Goal: Information Seeking & Learning: Find specific fact

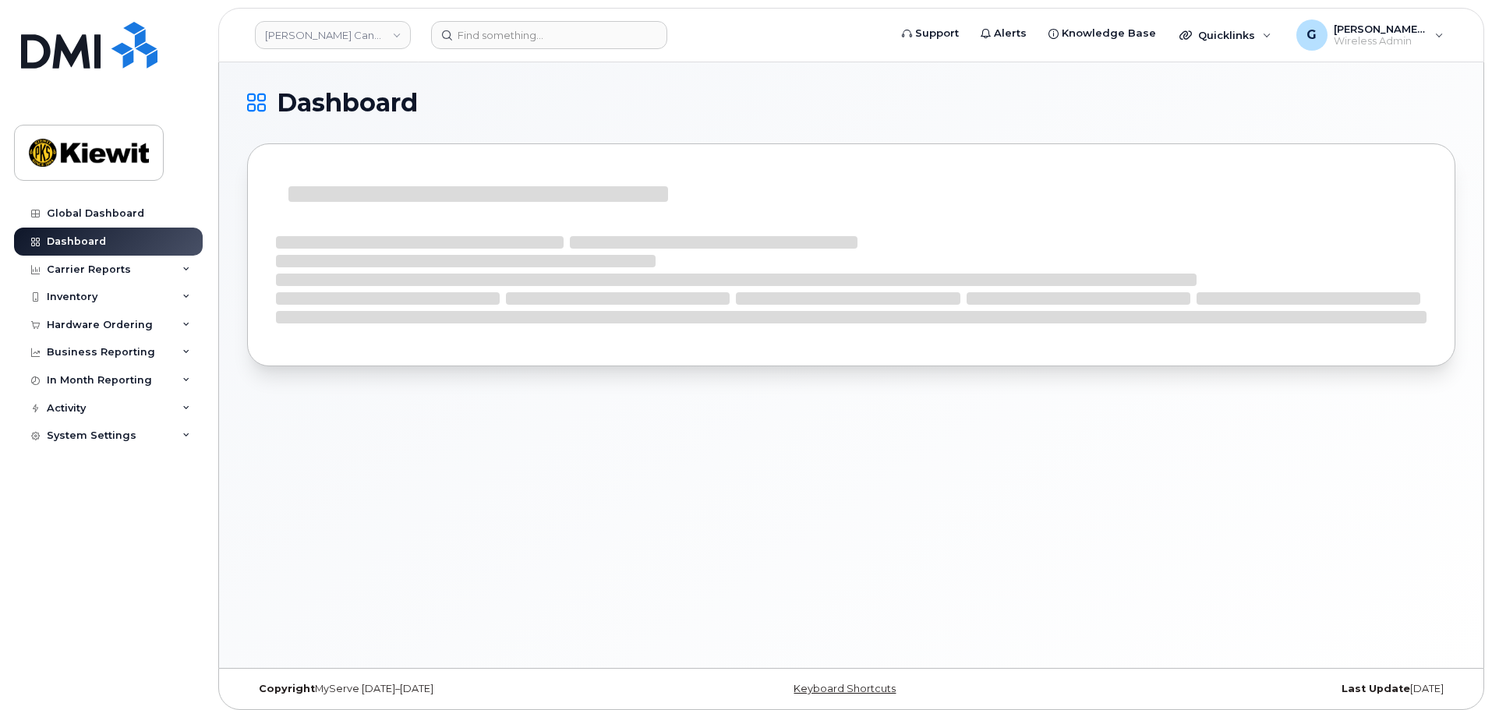
click at [486, 51] on header "[PERSON_NAME] Canada Inc Support Alerts Knowledge Base Quicklinks Suspend / Can…" at bounding box center [851, 35] width 1266 height 55
click at [487, 50] on header "[PERSON_NAME] Canada Inc Support Alerts Knowledge Base Quicklinks Suspend / Can…" at bounding box center [851, 35] width 1266 height 55
click at [486, 41] on input at bounding box center [549, 35] width 236 height 28
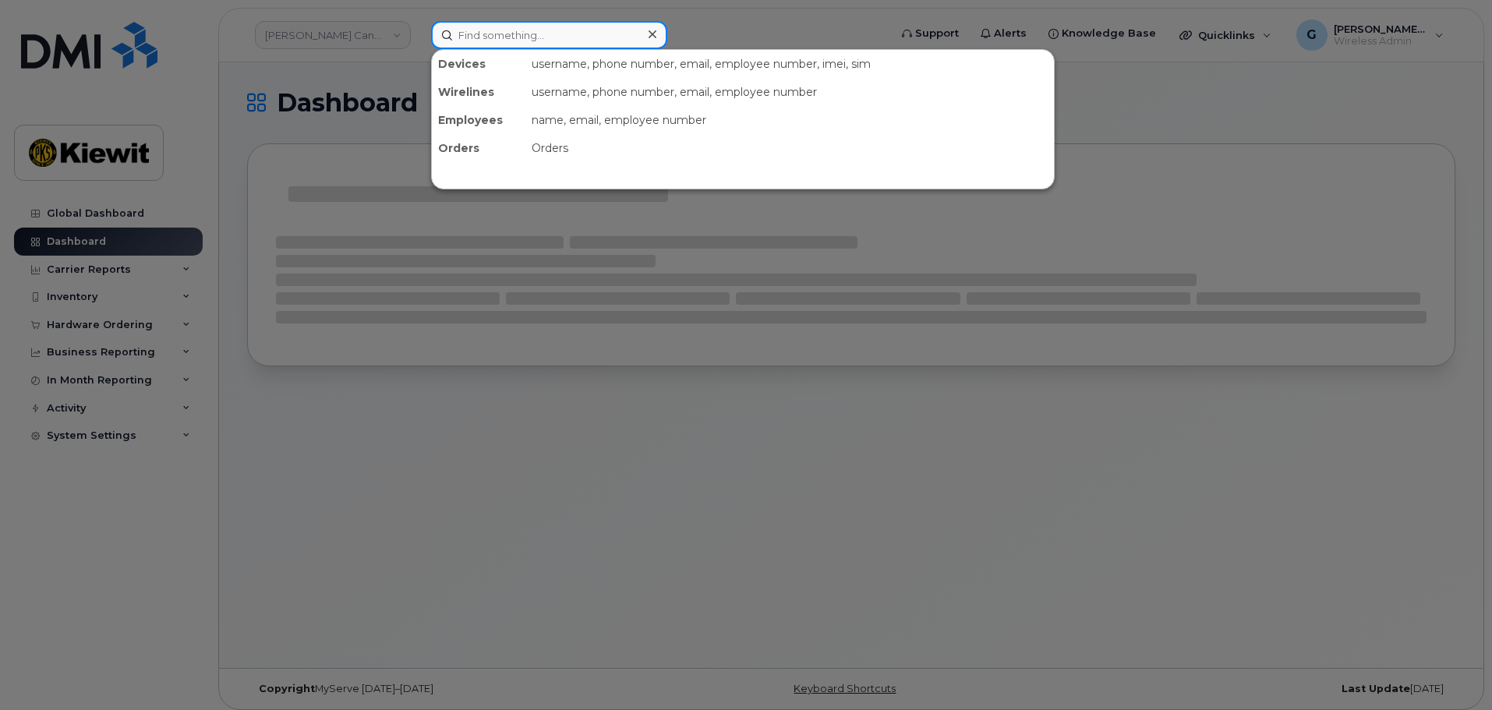
paste input "534687"
type input "534687"
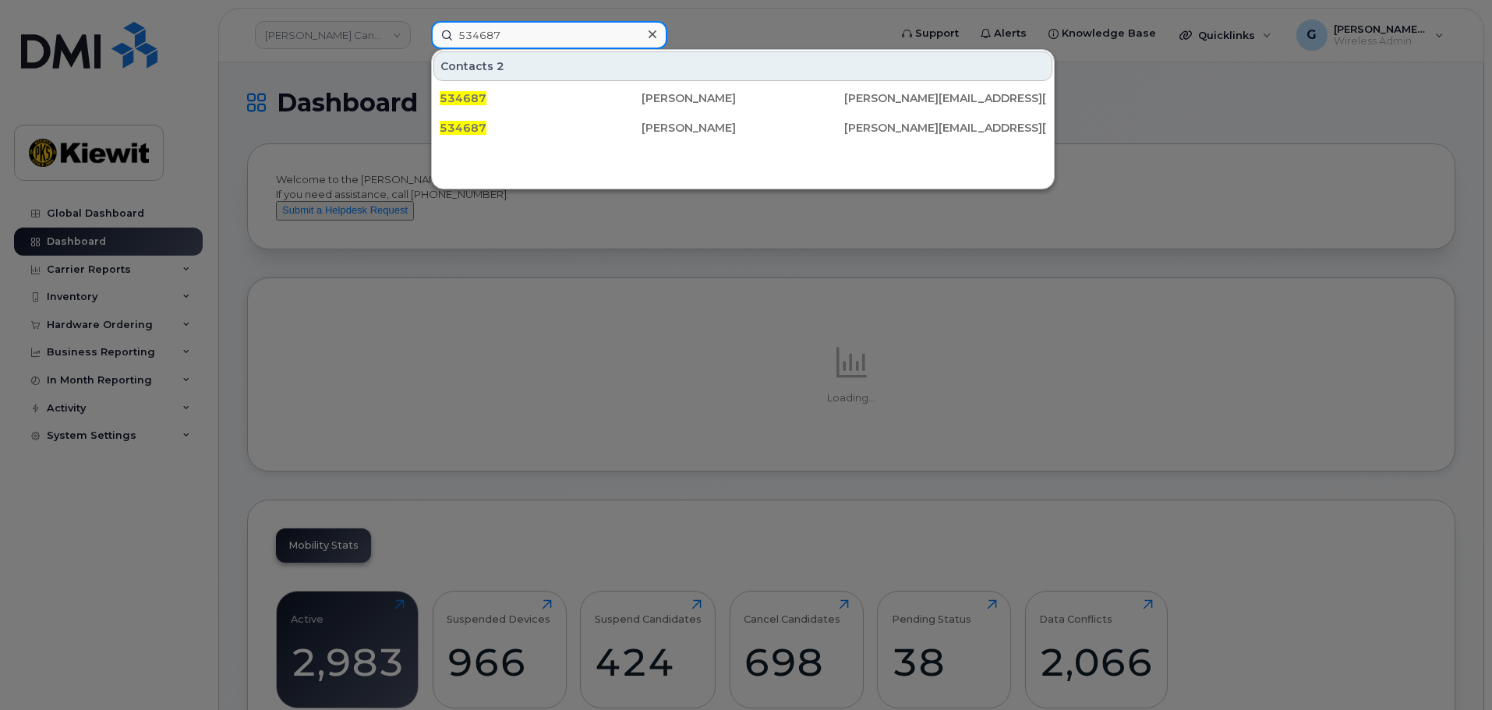
drag, startPoint x: 571, startPoint y: 35, endPoint x: 430, endPoint y: 23, distance: 140.8
click at [430, 23] on div "534687 Contacts 2 534687 [PERSON_NAME] [PERSON_NAME][EMAIL_ADDRESS][PERSON_NAME…" at bounding box center [655, 35] width 472 height 28
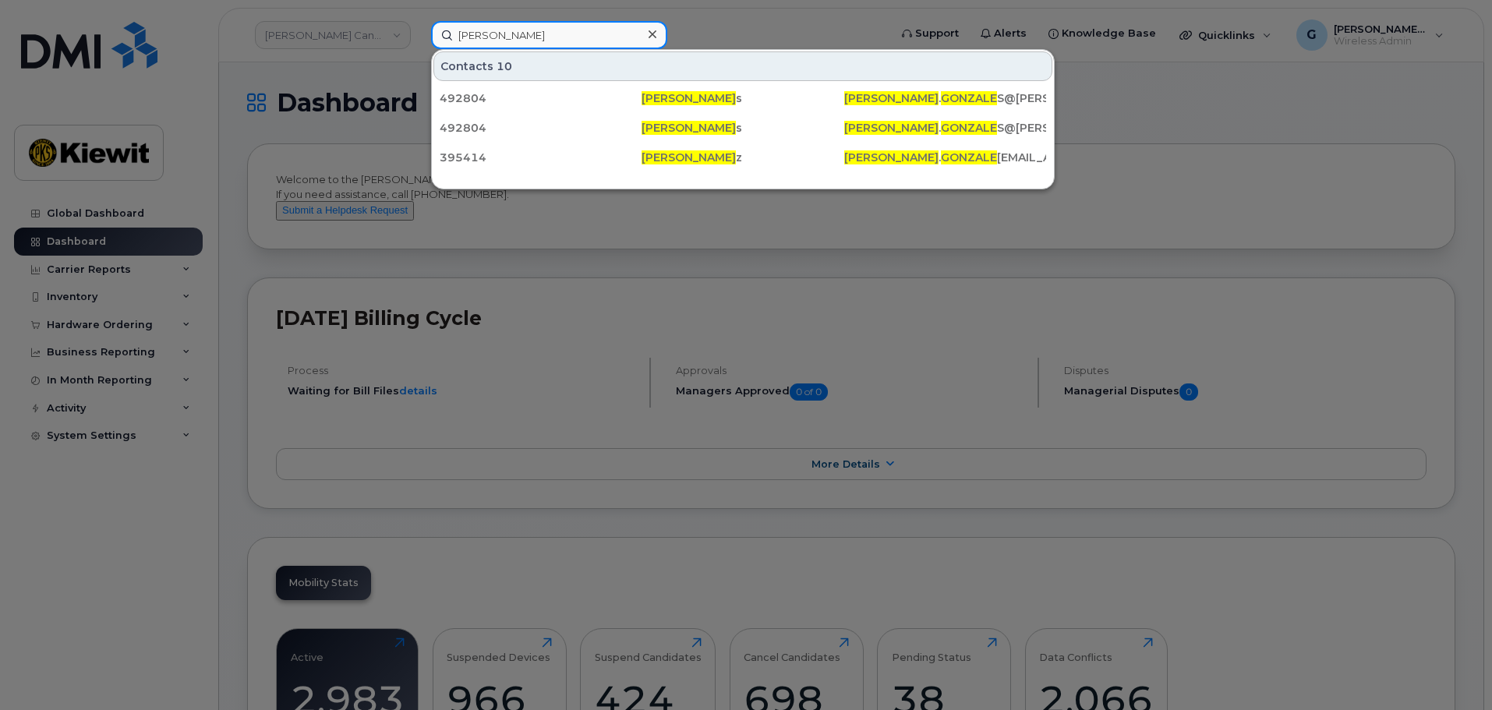
drag, startPoint x: 501, startPoint y: 32, endPoint x: 400, endPoint y: 22, distance: 101.8
click at [419, 22] on div "[PERSON_NAME] Contacts 10 492804 [PERSON_NAME] s [PERSON_NAME] . [PERSON_NAME] …" at bounding box center [655, 35] width 472 height 28
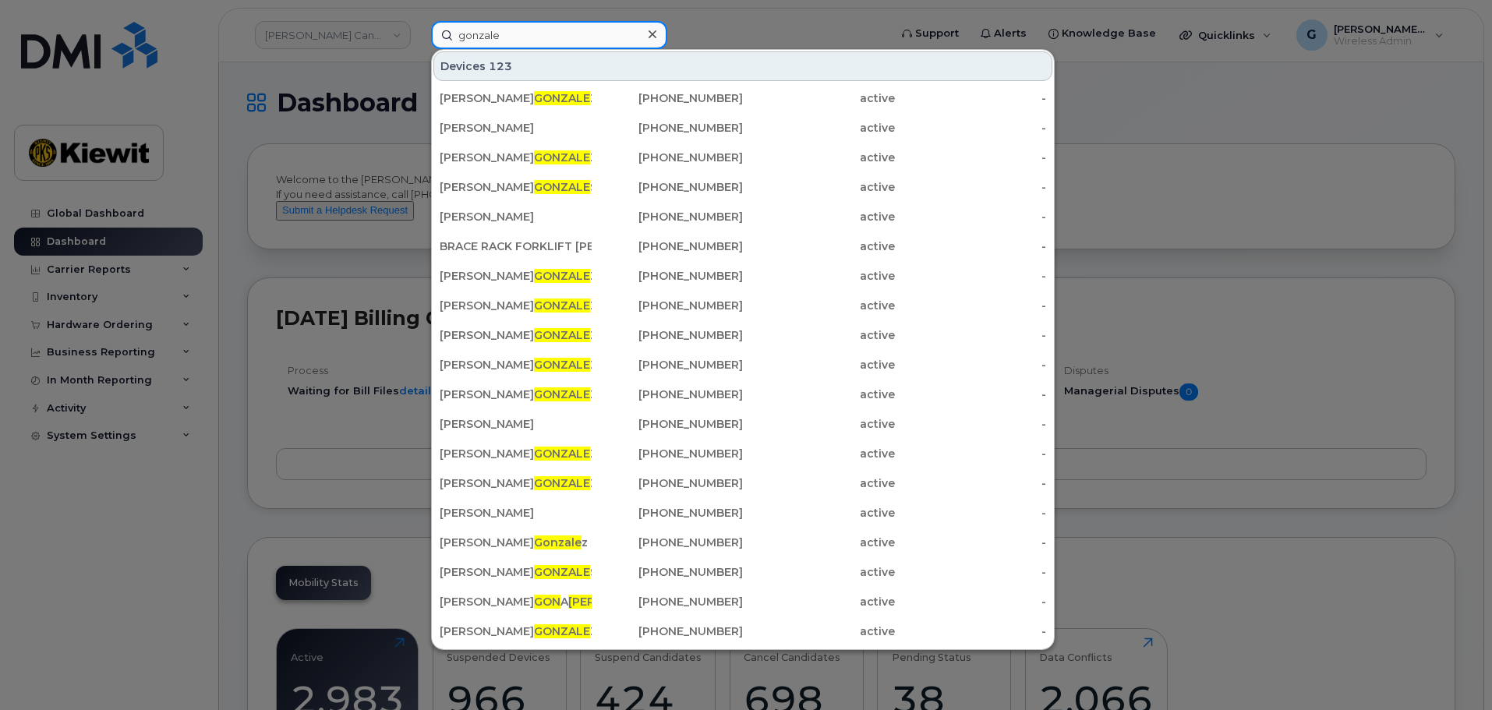
click at [517, 24] on input "gonzale" at bounding box center [549, 35] width 236 height 28
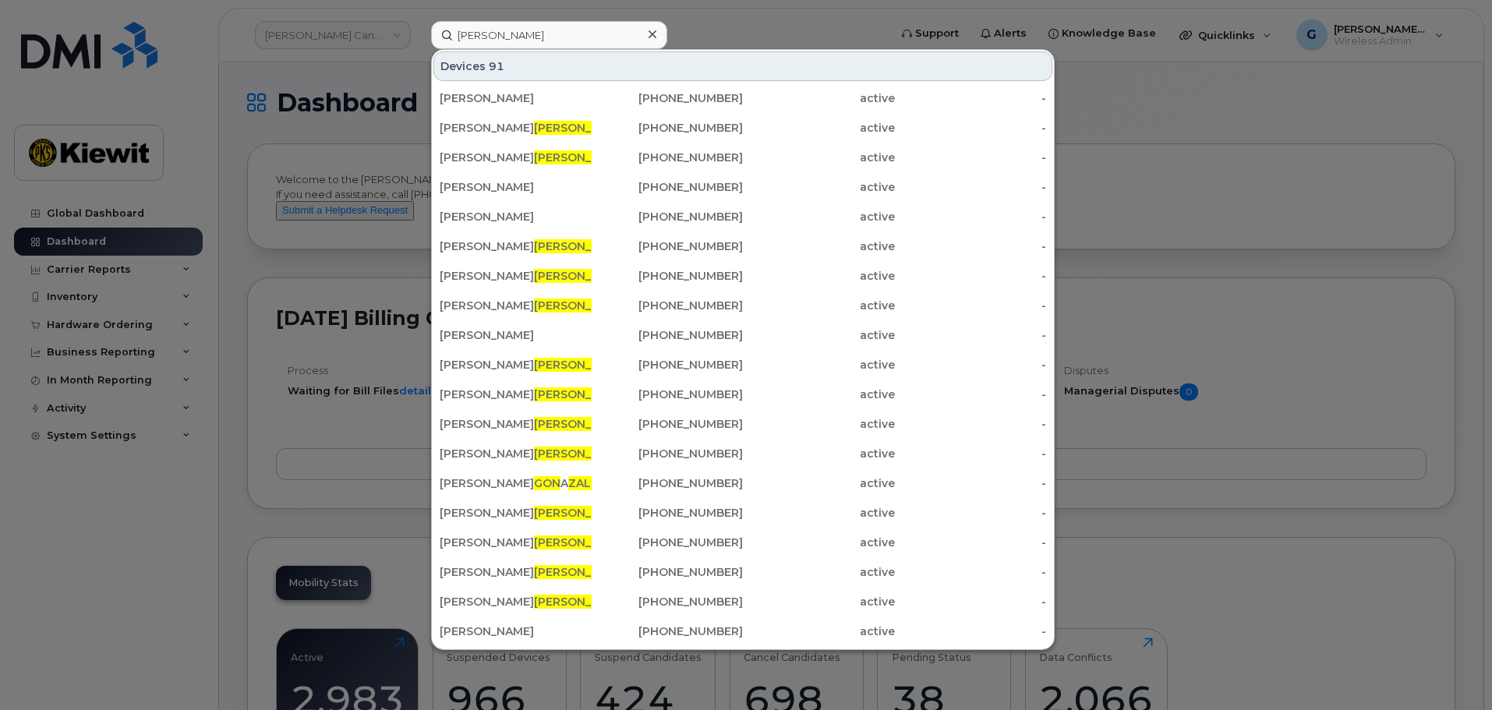
click at [863, 20] on div at bounding box center [746, 355] width 1492 height 710
drag, startPoint x: 510, startPoint y: 29, endPoint x: 373, endPoint y: 29, distance: 137.2
click at [419, 33] on div "[PERSON_NAME] 91 [PERSON_NAME] [PHONE_NUMBER] active - [PERSON_NAME] [PHONE_NUM…" at bounding box center [655, 35] width 472 height 28
paste input "521773"
type input "521773"
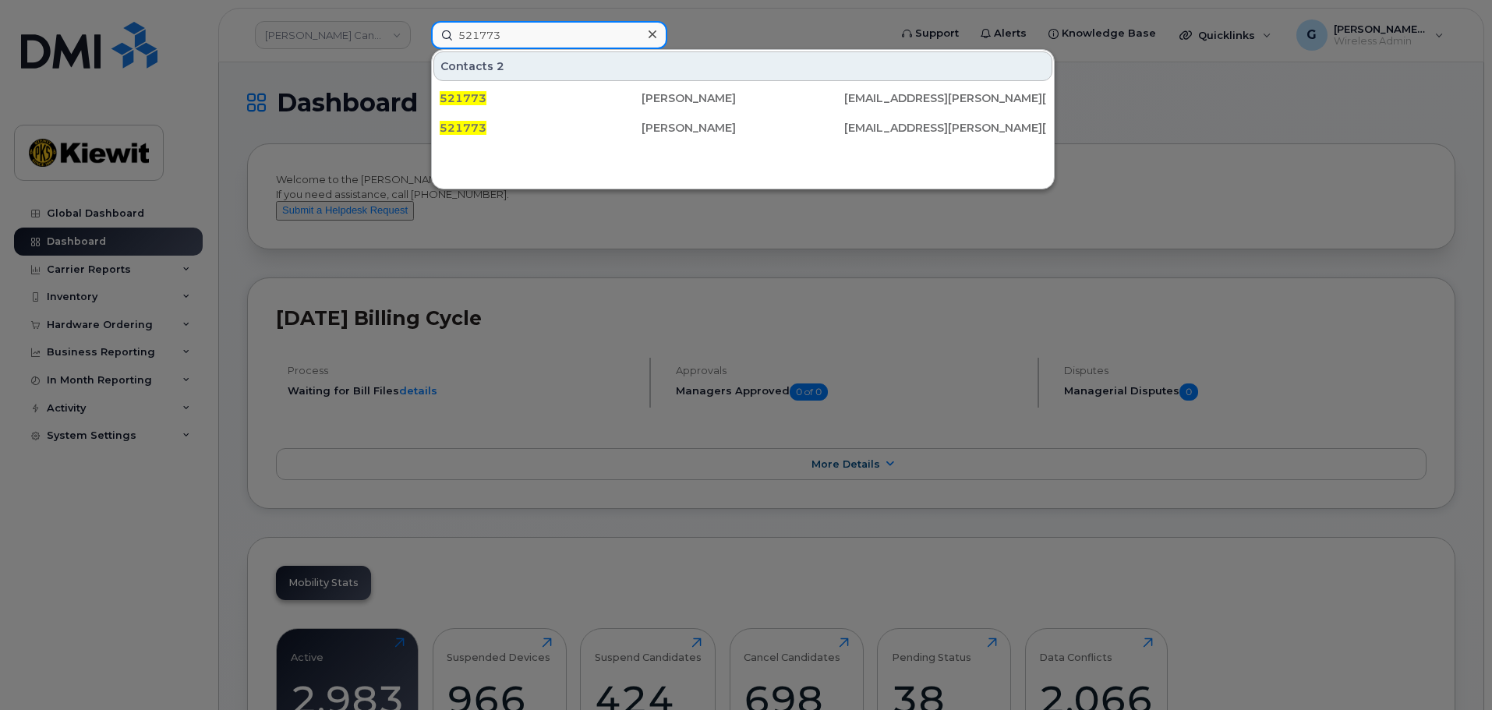
drag, startPoint x: 576, startPoint y: 27, endPoint x: 417, endPoint y: 40, distance: 159.5
click at [419, 40] on div "521773 Contacts 2 521773 [PERSON_NAME] [PERSON_NAME][EMAIL_ADDRESS][PERSON_NAME…" at bounding box center [655, 35] width 472 height 28
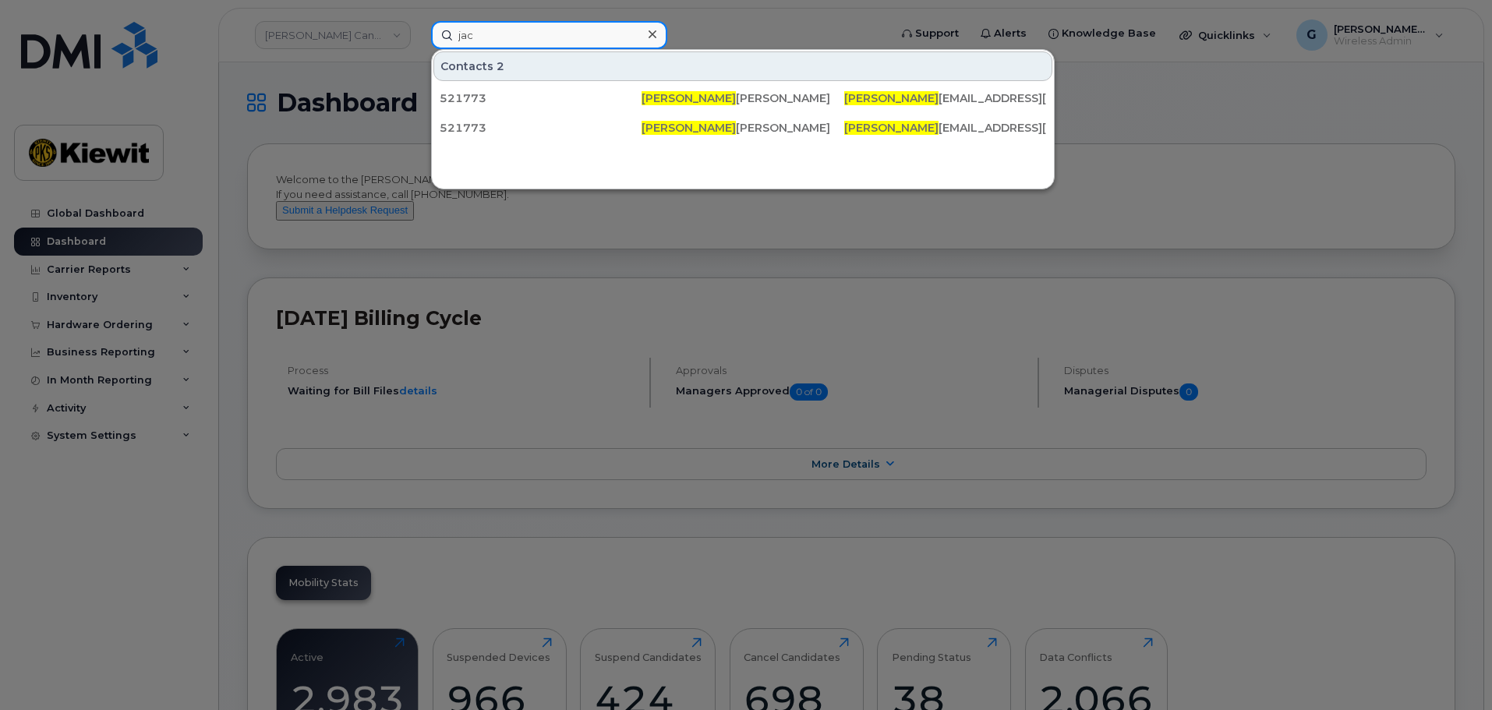
type input "jack"
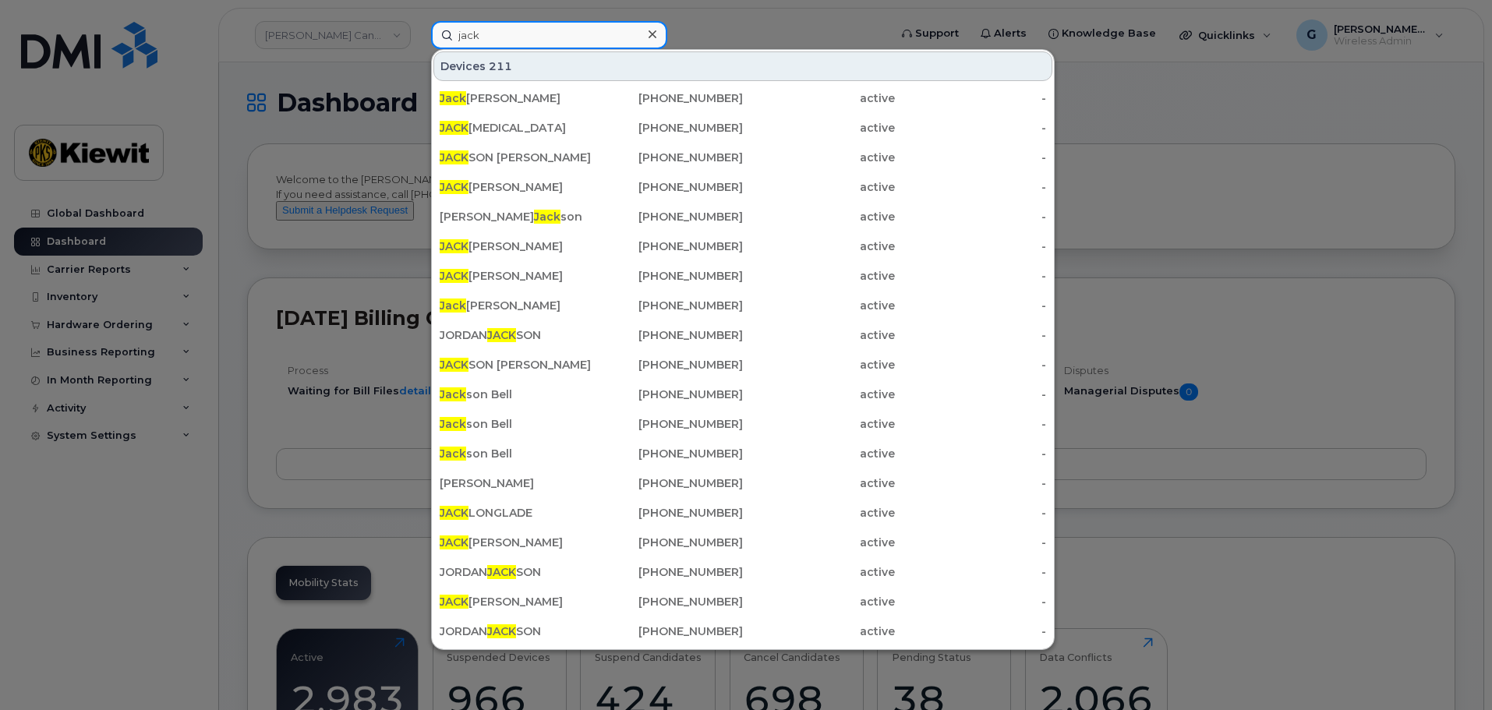
drag, startPoint x: 516, startPoint y: 26, endPoint x: 430, endPoint y: 44, distance: 87.6
click at [423, 41] on div "[PERSON_NAME] 211 [PERSON_NAME] [PHONE_NUMBER] active - [PERSON_NAME][MEDICAL_D…" at bounding box center [655, 35] width 472 height 28
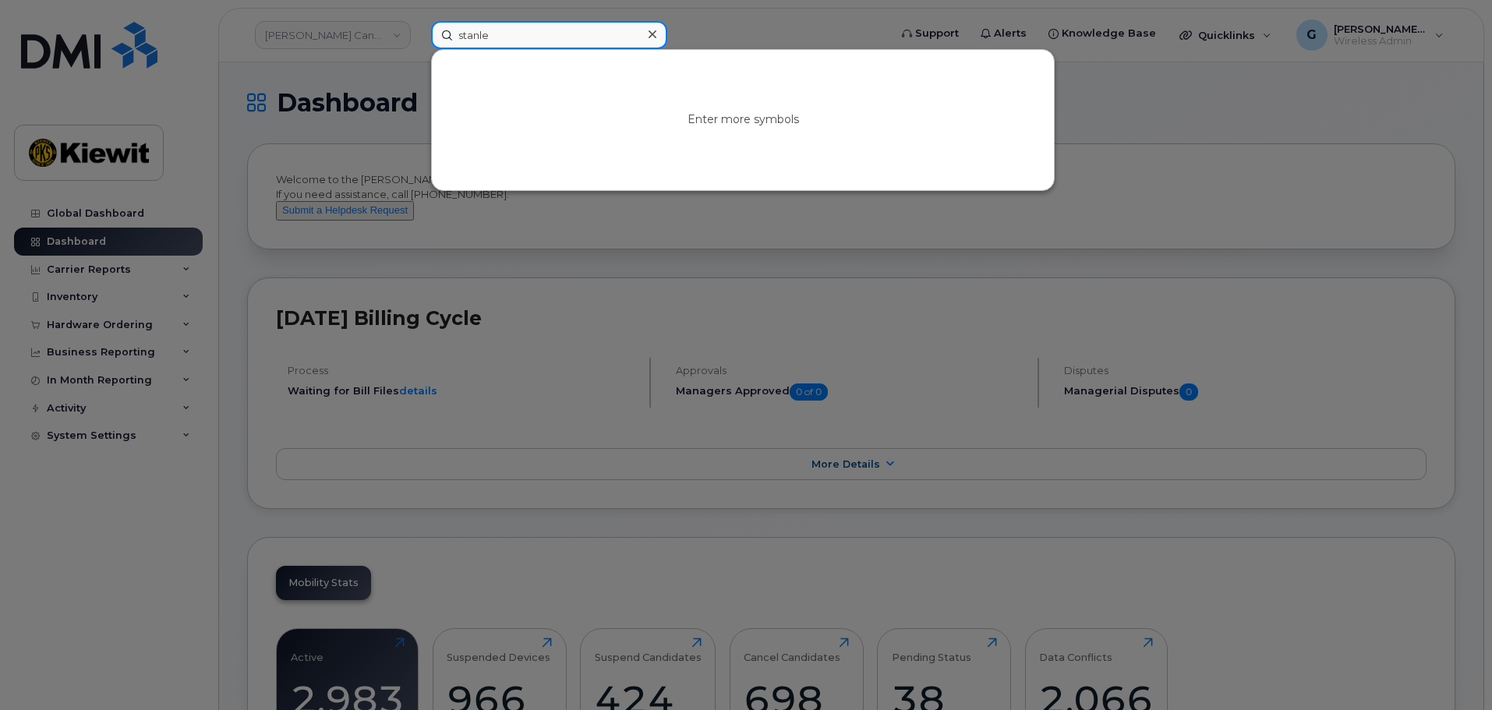
type input "[PERSON_NAME]"
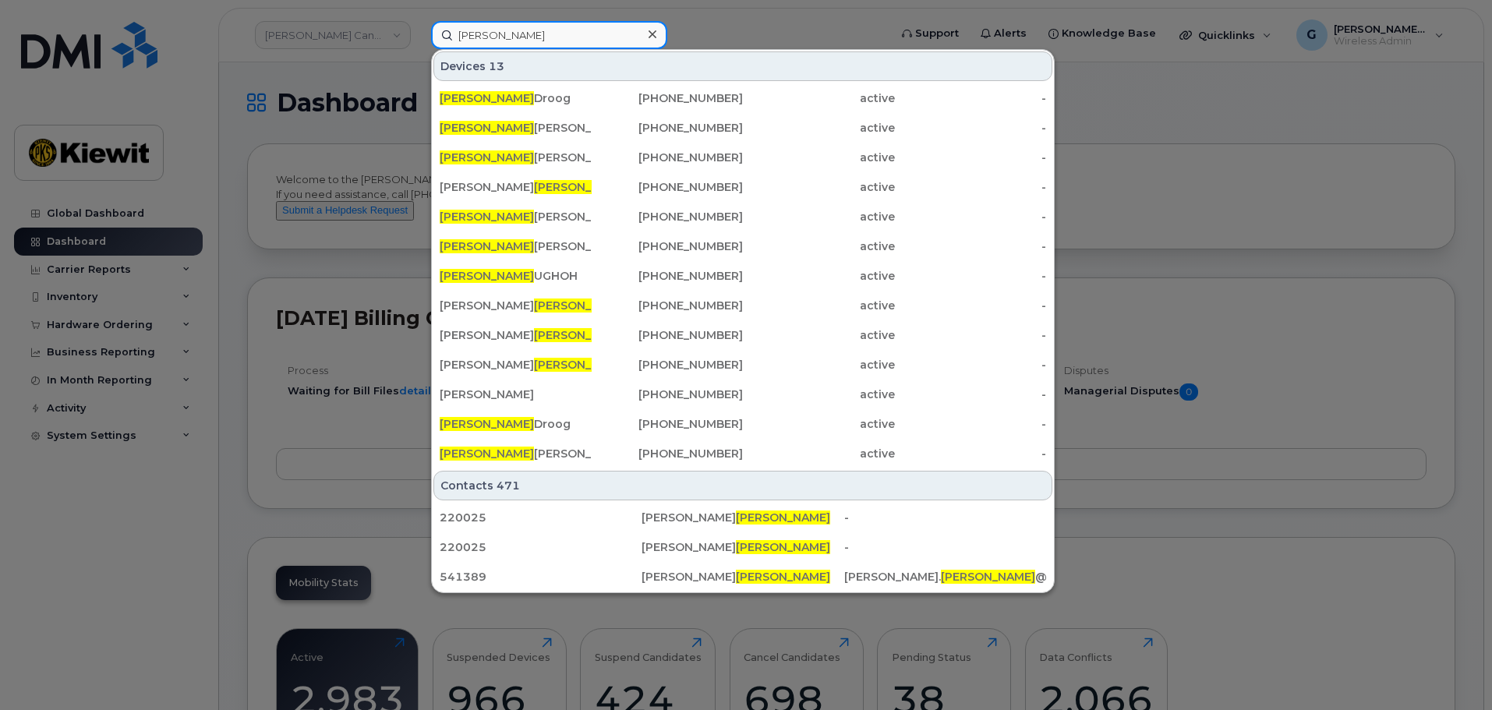
drag, startPoint x: 520, startPoint y: 38, endPoint x: 401, endPoint y: 31, distance: 118.7
click at [419, 30] on div "[PERSON_NAME] 13 [PERSON_NAME] [PHONE_NUMBER] active - [PERSON_NAME] [PHONE_NUM…" at bounding box center [655, 35] width 472 height 28
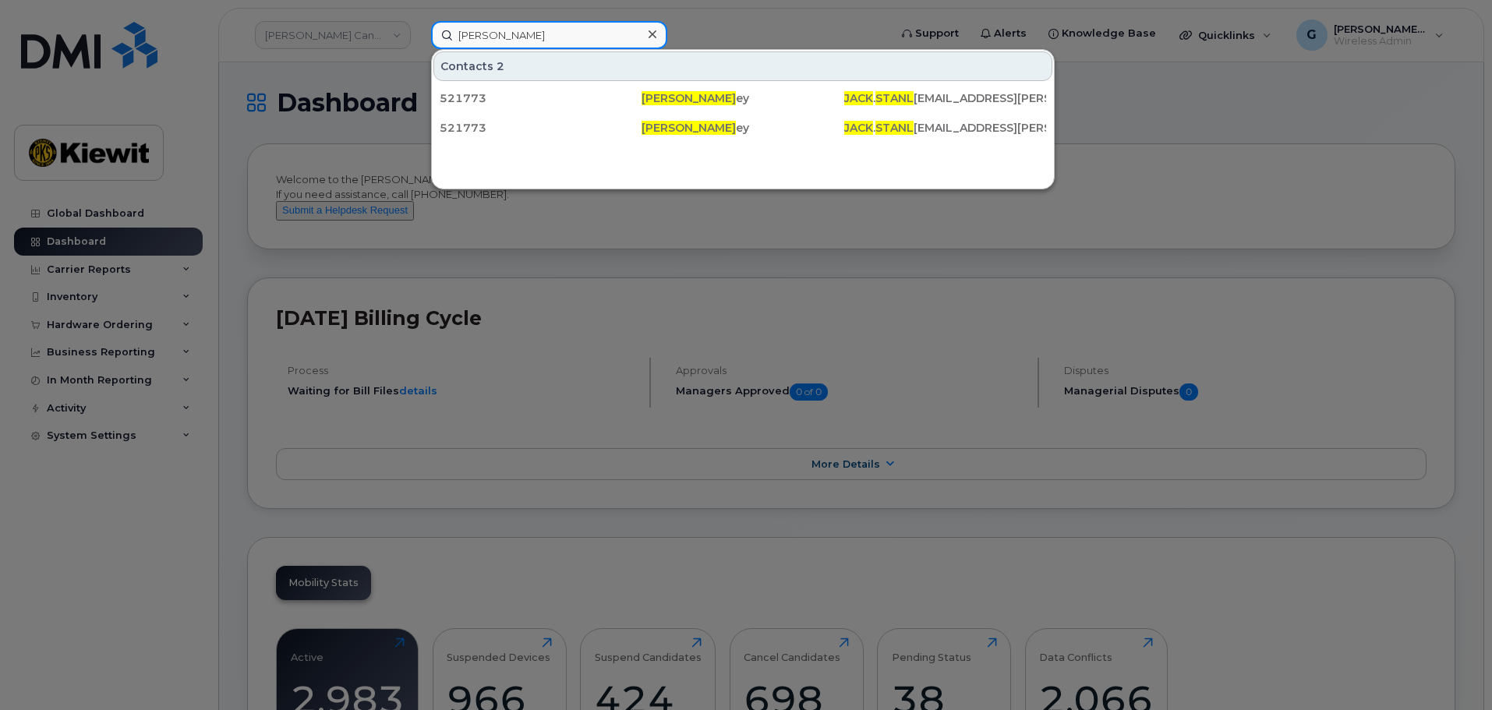
type input "[PERSON_NAME]"
click at [1168, 197] on div at bounding box center [746, 355] width 1492 height 710
drag, startPoint x: 547, startPoint y: 41, endPoint x: 453, endPoint y: 61, distance: 96.3
click at [454, 49] on div "[PERSON_NAME] Contacts 2 521773 [PERSON_NAME] ey JACK . STANL [EMAIL_ADDRESS][P…" at bounding box center [654, 35] width 447 height 28
drag, startPoint x: 527, startPoint y: 36, endPoint x: 385, endPoint y: 41, distance: 142.0
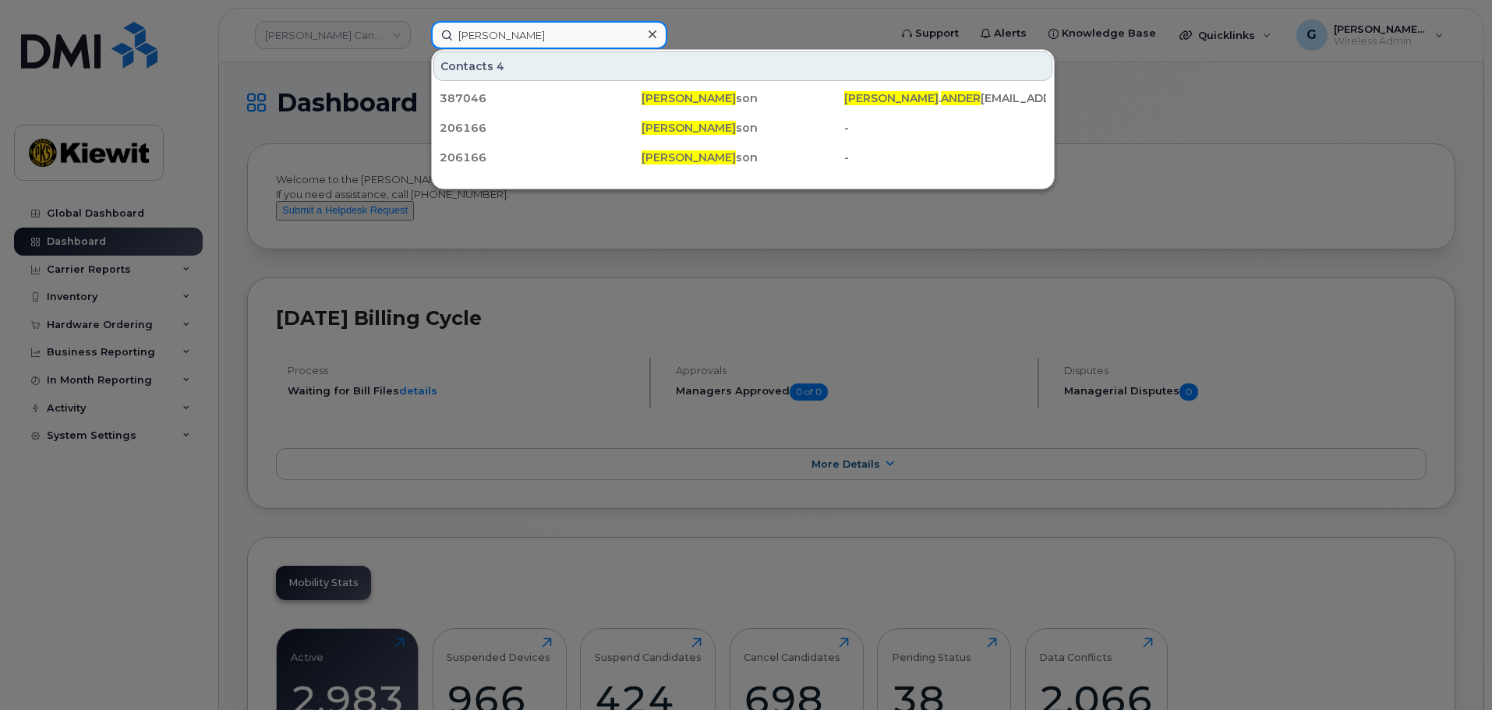
click at [419, 48] on div "[PERSON_NAME] Contacts 4 387046 [PERSON_NAME] son [PERSON_NAME] . ANDER [EMAIL_…" at bounding box center [655, 35] width 472 height 28
paste input "556391"
type input "556391"
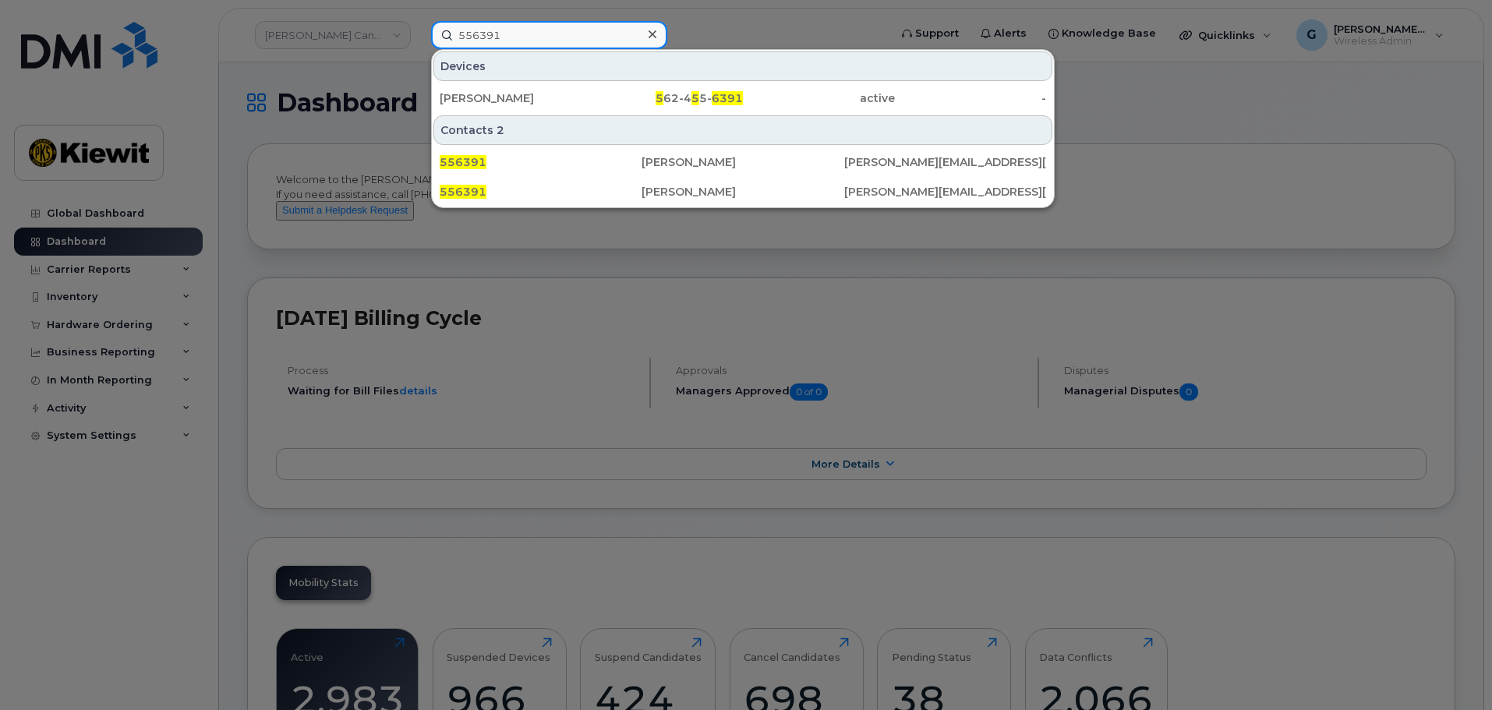
drag, startPoint x: 522, startPoint y: 36, endPoint x: 419, endPoint y: 34, distance: 102.9
click at [419, 34] on div "556391 Devices [PERSON_NAME] 5 62-4 5 5- 6391 active - Contacts 2 556391 [PERSO…" at bounding box center [655, 35] width 472 height 28
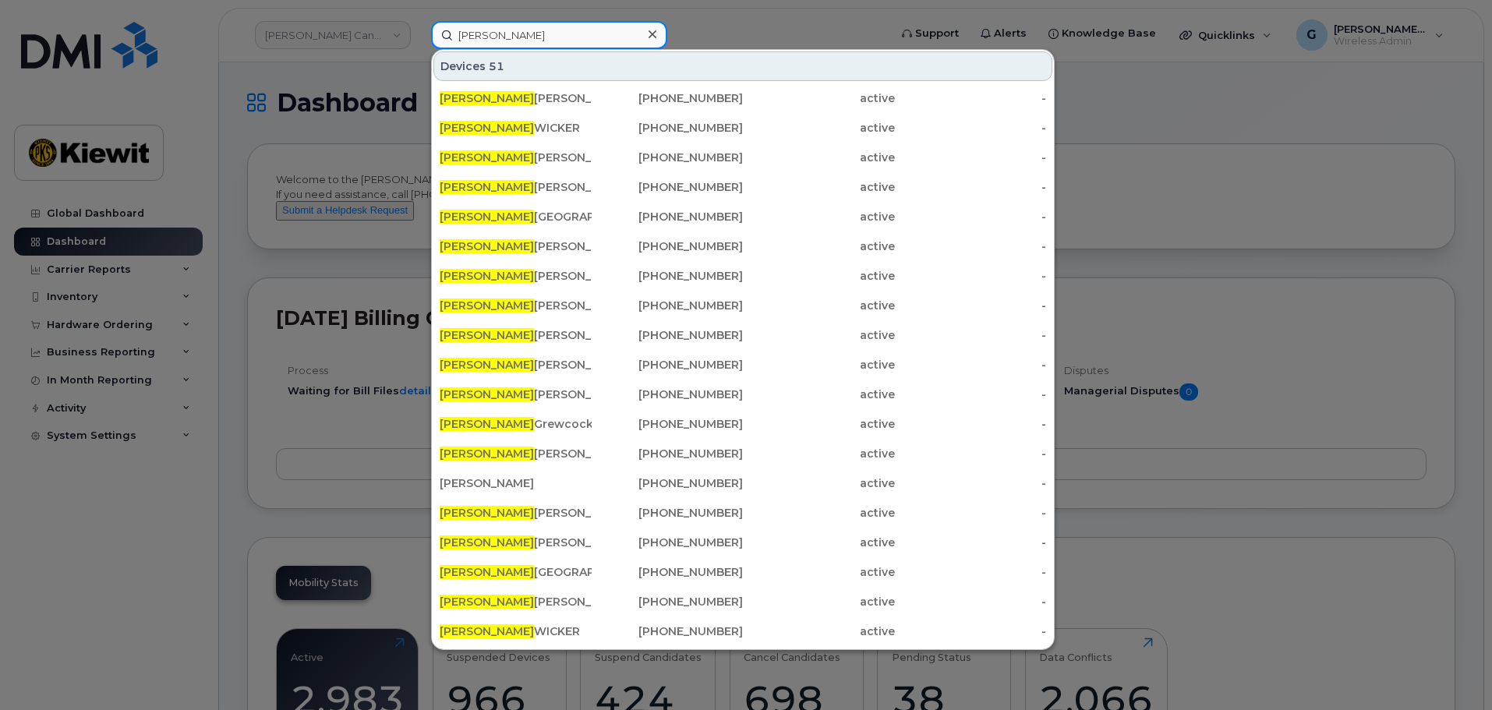
drag, startPoint x: 522, startPoint y: 47, endPoint x: 422, endPoint y: 26, distance: 102.0
click at [422, 26] on div "[PERSON_NAME] 51 [PERSON_NAME] [PHONE_NUMBER] active - [PERSON_NAME] [PHONE_NUM…" at bounding box center [655, 35] width 472 height 28
paste input "[PHONE_NUMBER]"
type input "[PHONE_NUMBER]"
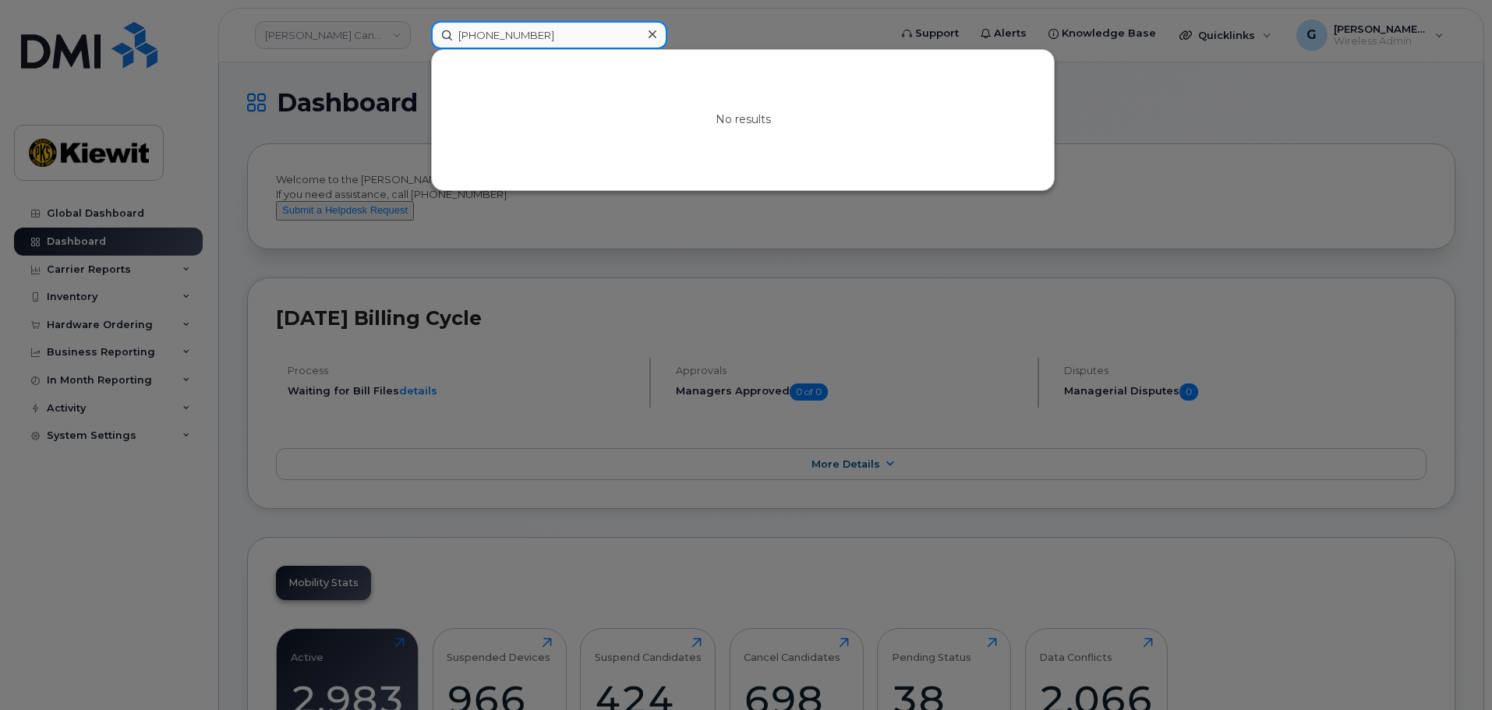
drag, startPoint x: 577, startPoint y: 24, endPoint x: 398, endPoint y: 35, distance: 179.6
click at [419, 35] on div "[PHONE_NUMBER] No results" at bounding box center [655, 35] width 472 height 28
click at [976, 261] on div at bounding box center [746, 355] width 1492 height 710
